Goal: Navigation & Orientation: Find specific page/section

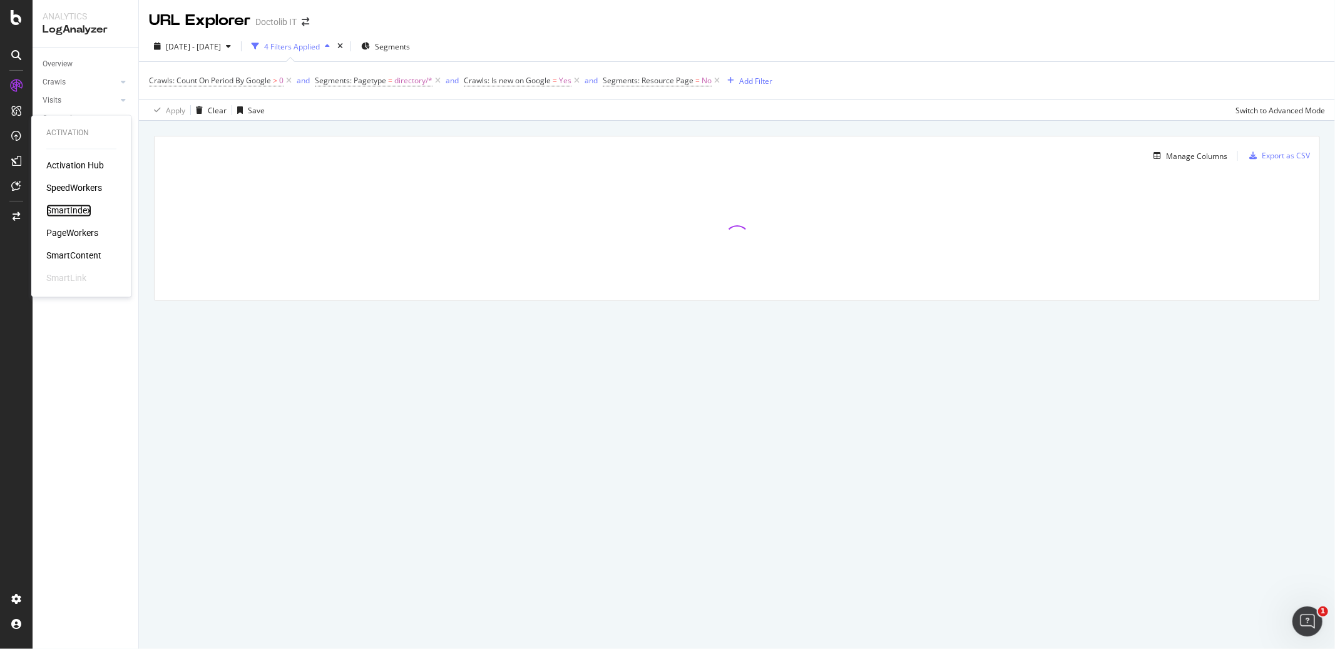
click at [66, 211] on div "SmartIndex" at bounding box center [68, 211] width 45 height 13
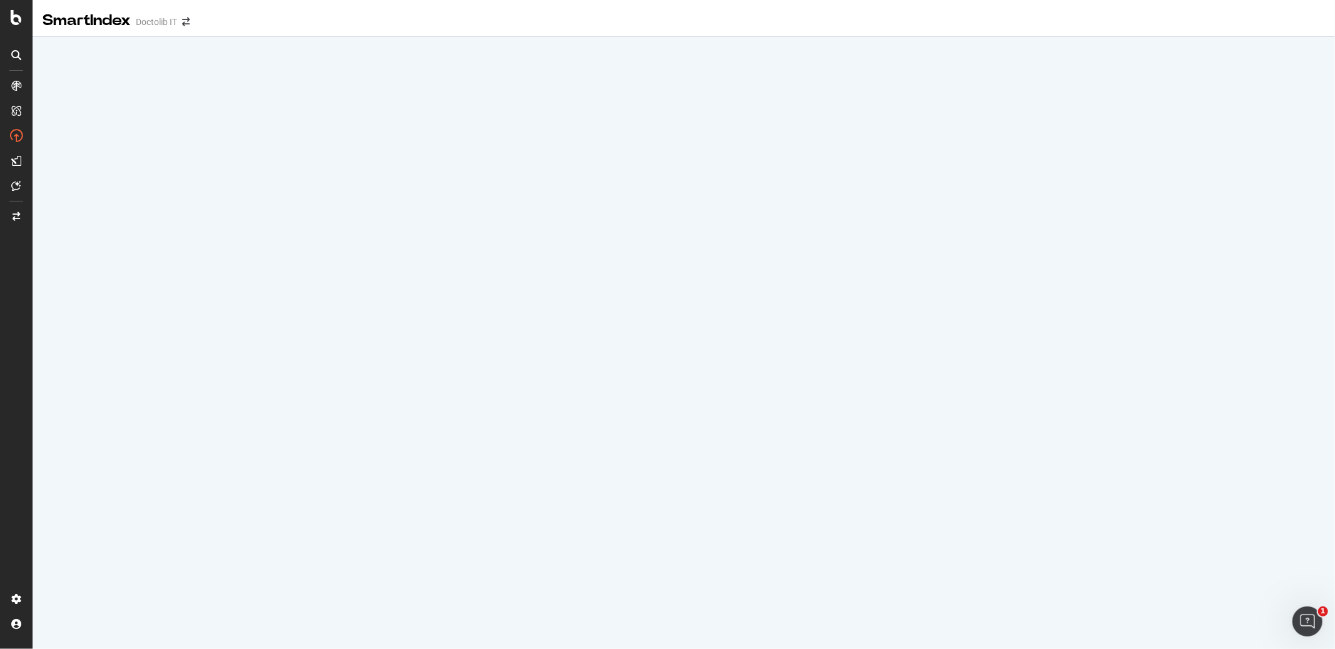
click at [158, 19] on div "Doctolib IT" at bounding box center [156, 22] width 41 height 13
click at [190, 18] on icon "arrow-right-arrow-left" at bounding box center [186, 22] width 8 height 9
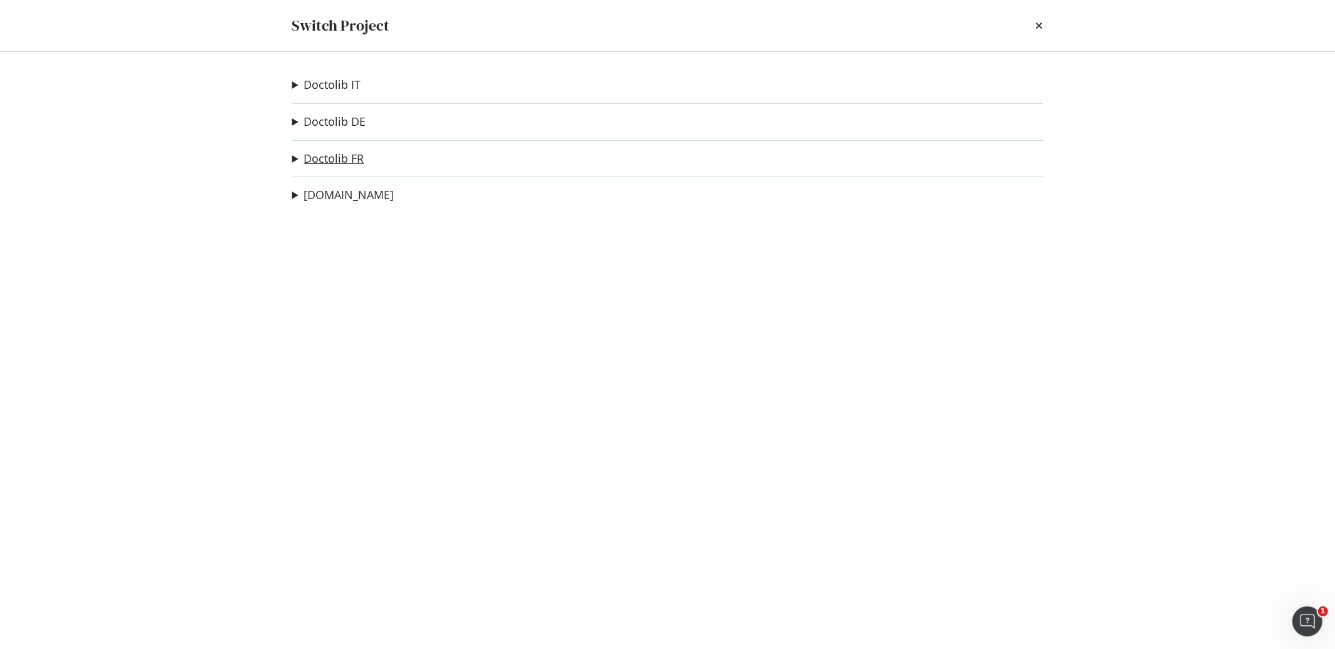
click at [325, 157] on link "Doctolib FR" at bounding box center [334, 158] width 60 height 13
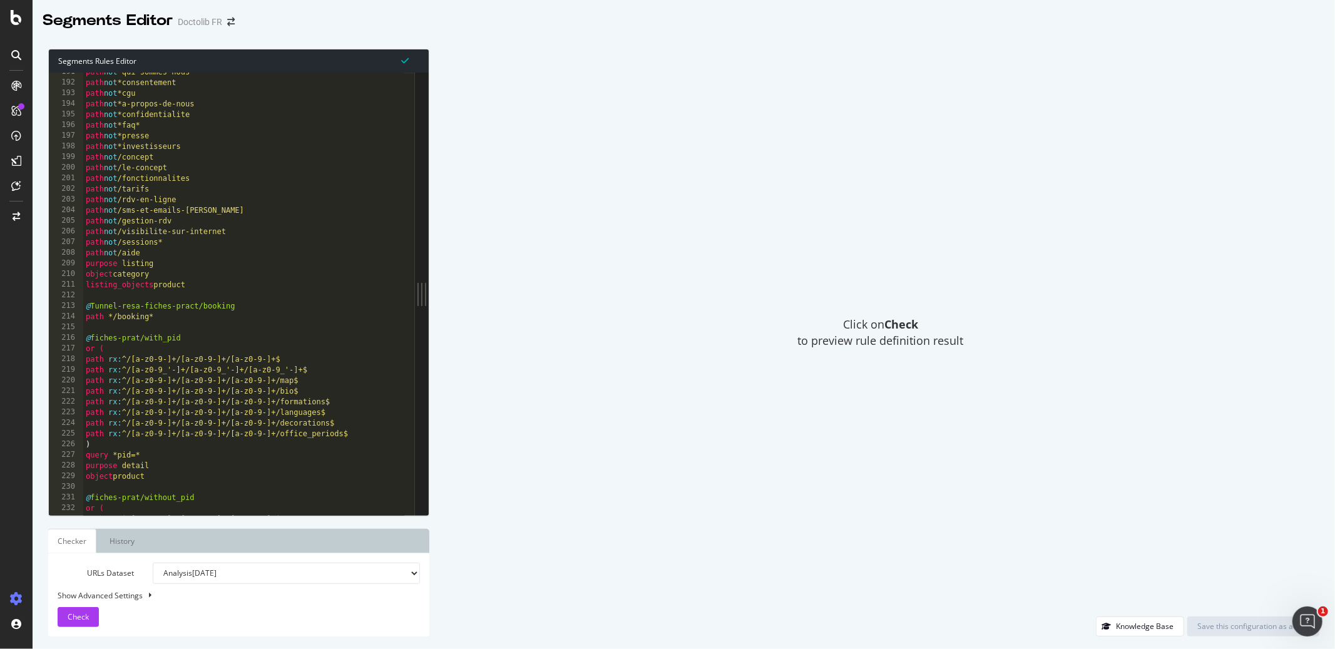
scroll to position [2027, 0]
click at [569, 362] on div "Click on Check to preview rule definition result" at bounding box center [881, 333] width 878 height 568
